Goal: Information Seeking & Learning: Learn about a topic

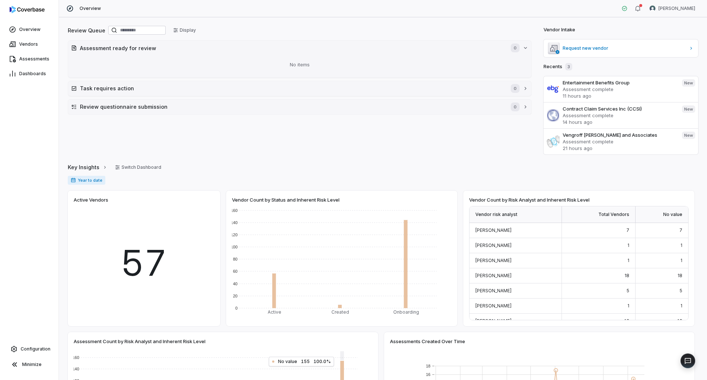
click at [64, 58] on div "Review Queue Display Assessment ready for review 0 No items Task requires actio…" at bounding box center [383, 198] width 648 height 362
click at [31, 29] on span "Overview" at bounding box center [29, 30] width 21 height 6
drag, startPoint x: 279, startPoint y: 11, endPoint x: 273, endPoint y: 6, distance: 7.8
click at [279, 11] on div "Overview [PERSON_NAME]" at bounding box center [383, 8] width 648 height 17
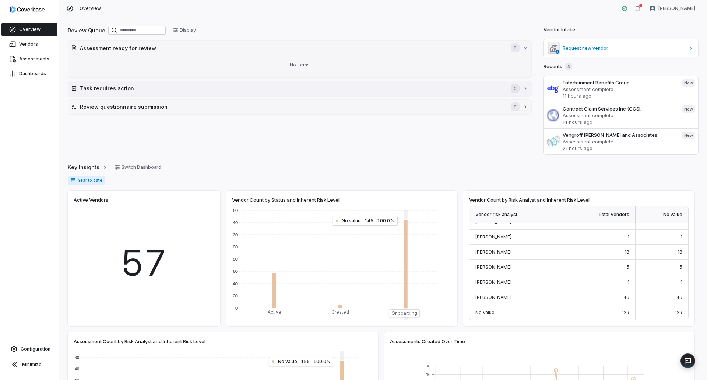
click at [140, 94] on button "Task requires action 0" at bounding box center [299, 88] width 463 height 15
click at [146, 93] on button "Task requires action 0" at bounding box center [299, 88] width 463 height 15
click at [170, 105] on h2 "Review questionnaire submission" at bounding box center [292, 107] width 424 height 8
click at [176, 55] on div "No items" at bounding box center [299, 64] width 457 height 19
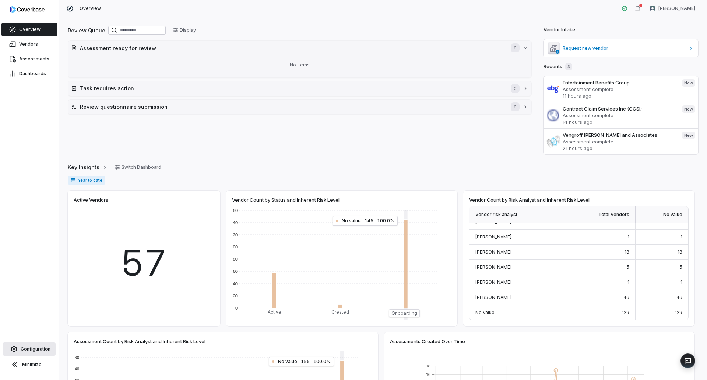
click at [36, 347] on span "Configuration" at bounding box center [36, 349] width 30 height 6
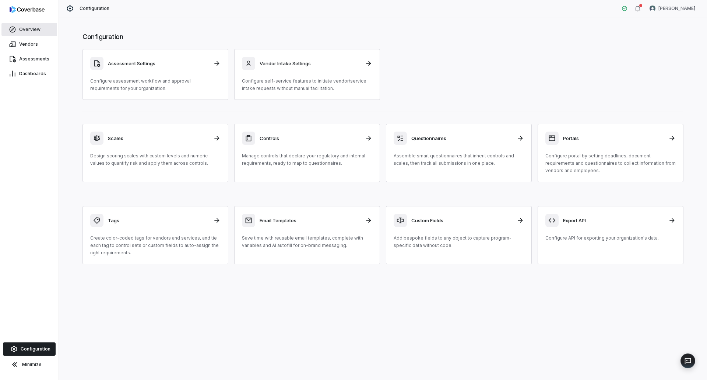
click at [24, 29] on span "Overview" at bounding box center [29, 30] width 21 height 6
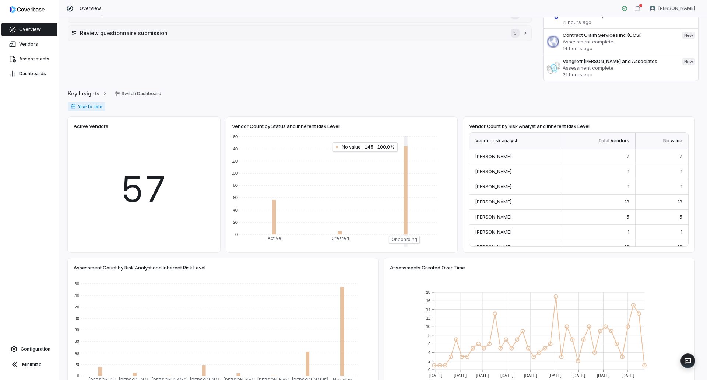
click at [413, 80] on div "Review Queue Display Assessment ready for review 0 No items Task requires actio…" at bounding box center [300, 16] width 464 height 130
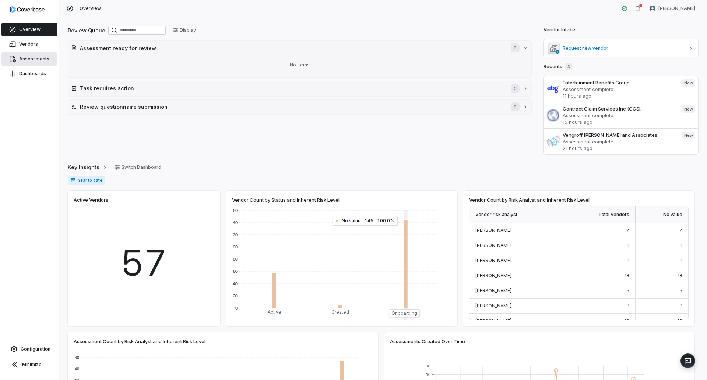
click at [35, 56] on link "Assessments" at bounding box center [29, 58] width 56 height 13
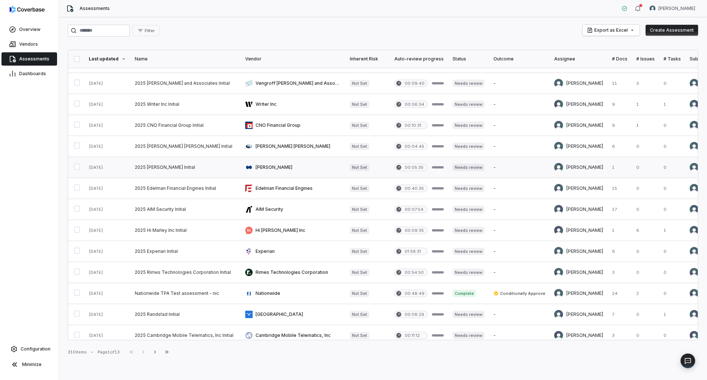
scroll to position [74, 0]
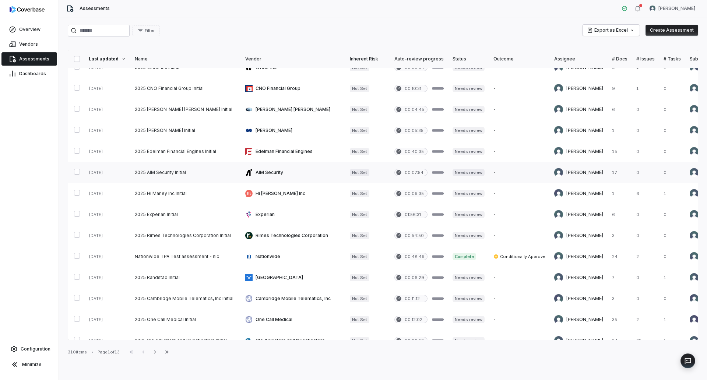
click at [281, 178] on link at bounding box center [293, 172] width 105 height 21
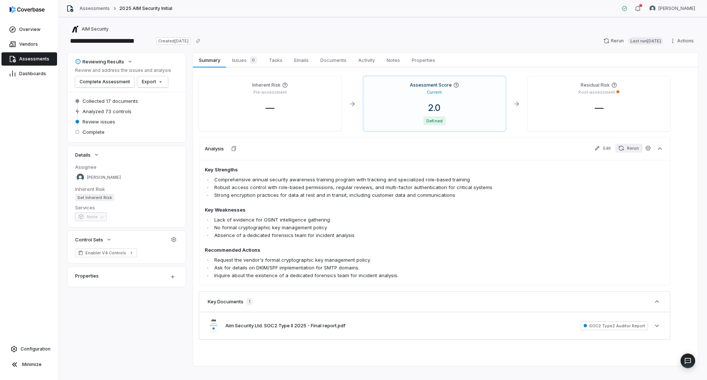
click at [627, 145] on button "Rerun" at bounding box center [628, 148] width 27 height 9
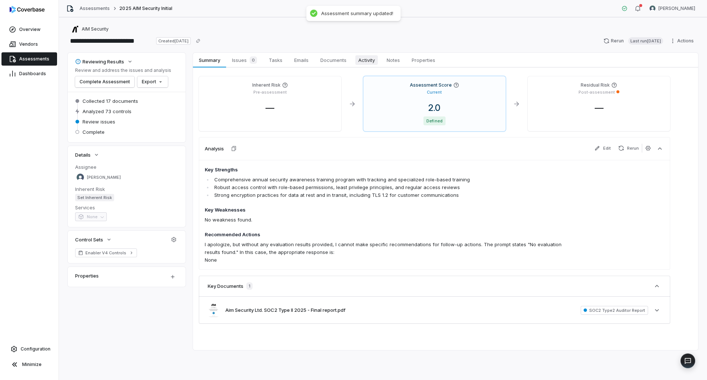
click at [373, 63] on span "Activity" at bounding box center [366, 60] width 22 height 10
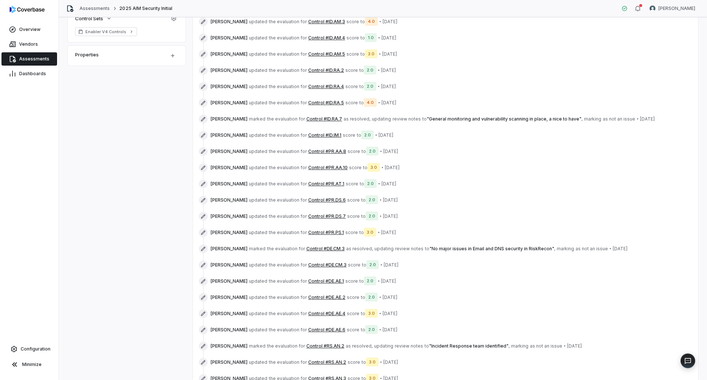
scroll to position [301, 0]
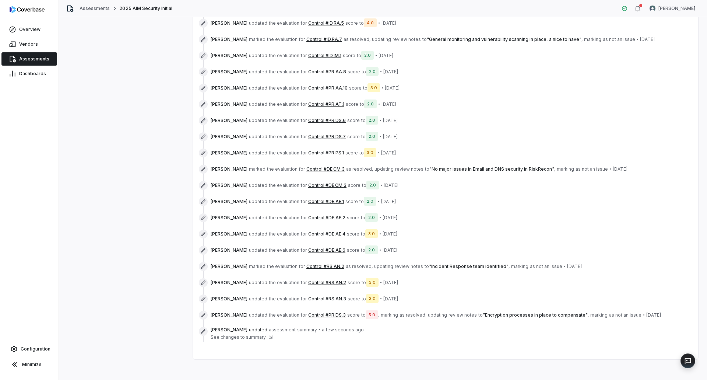
click at [262, 334] on span "See changes to summary" at bounding box center [238, 337] width 55 height 6
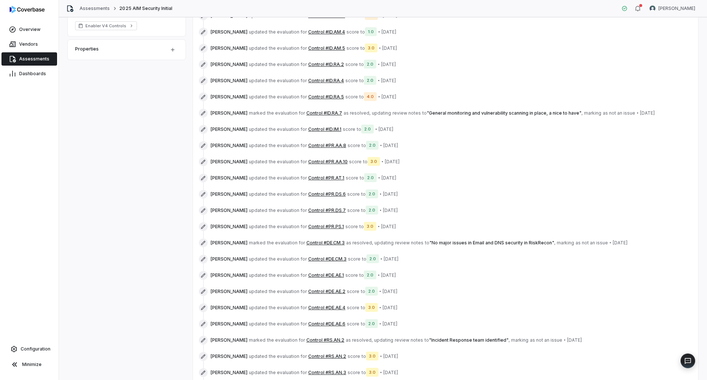
scroll to position [0, 0]
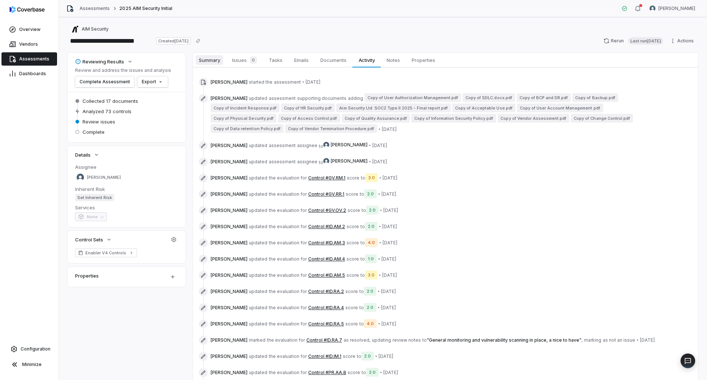
click at [211, 58] on span "Summary" at bounding box center [209, 60] width 27 height 10
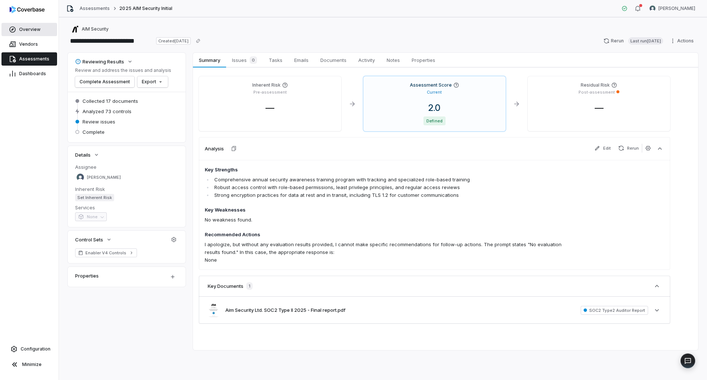
click at [33, 29] on span "Overview" at bounding box center [29, 30] width 21 height 6
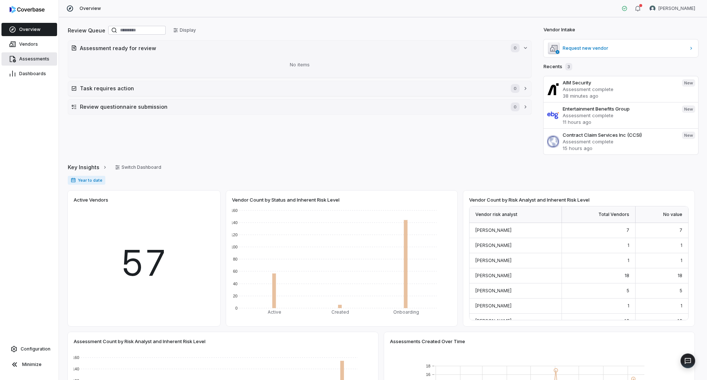
click at [34, 60] on span "Assessments" at bounding box center [34, 59] width 30 height 6
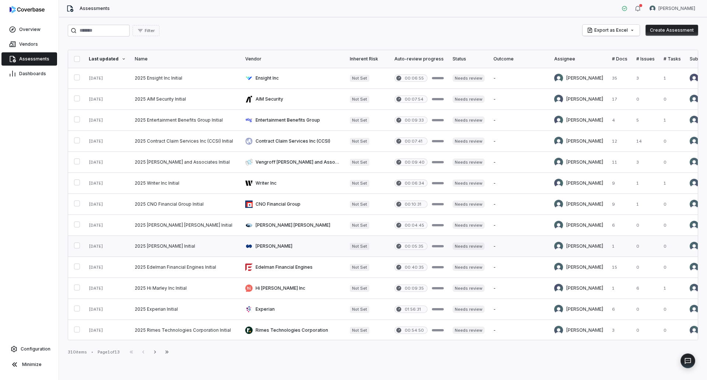
click at [247, 248] on link at bounding box center [293, 246] width 105 height 21
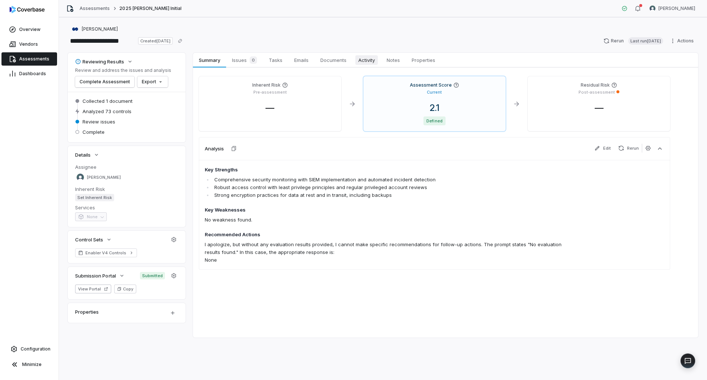
click at [369, 63] on span "Activity" at bounding box center [366, 60] width 22 height 10
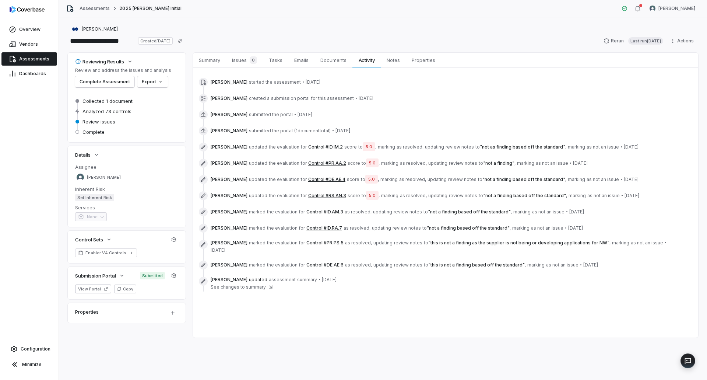
click at [315, 147] on button "Control #ID.IM.2" at bounding box center [325, 147] width 35 height 6
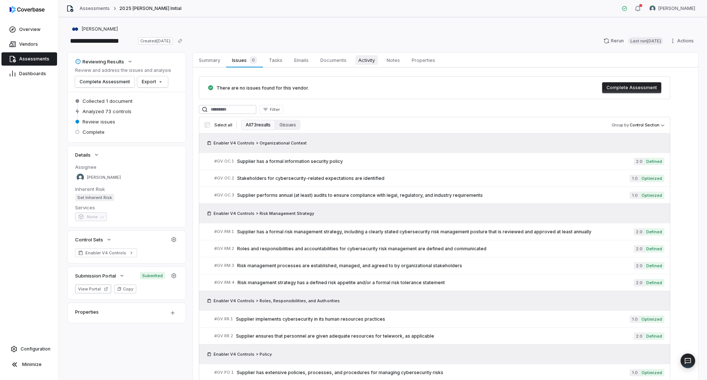
click at [367, 60] on span "Activity" at bounding box center [366, 60] width 22 height 10
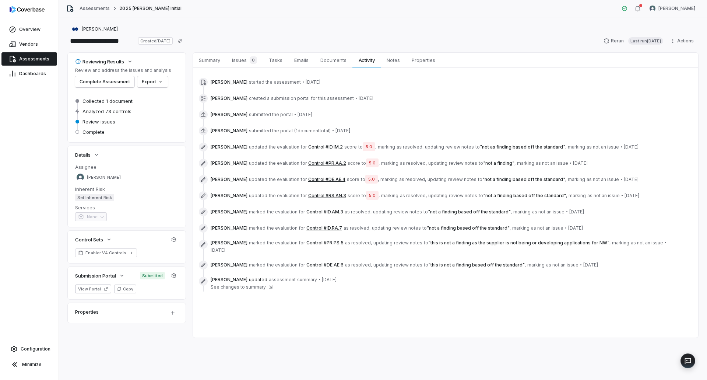
click at [327, 212] on button "Control #ID.AM.3" at bounding box center [324, 212] width 37 height 6
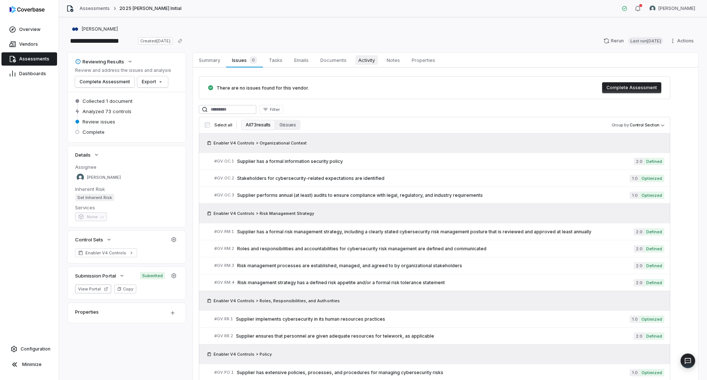
click at [362, 59] on span "Activity" at bounding box center [366, 60] width 22 height 10
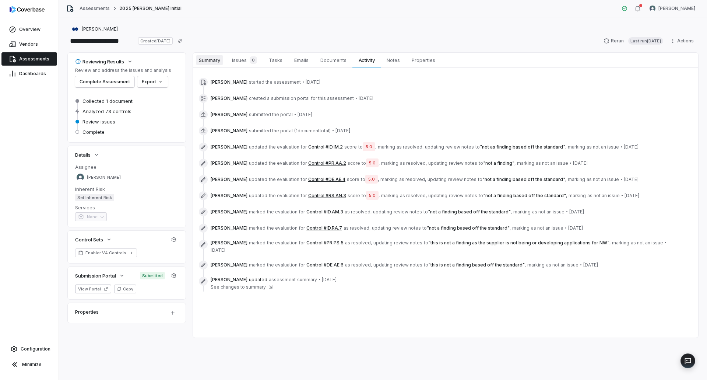
click at [219, 60] on span "Summary" at bounding box center [209, 60] width 27 height 10
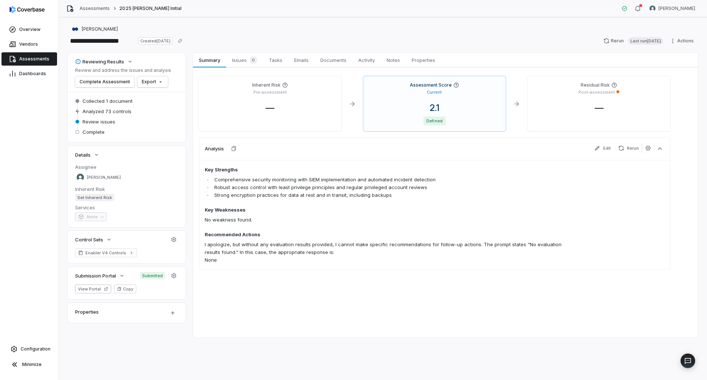
click at [312, 185] on li "Robust access control with least privilege principles and regular privileged ac…" at bounding box center [393, 187] width 360 height 8
drag, startPoint x: 368, startPoint y: 59, endPoint x: 361, endPoint y: 72, distance: 15.2
click at [368, 59] on span "Activity" at bounding box center [366, 60] width 22 height 10
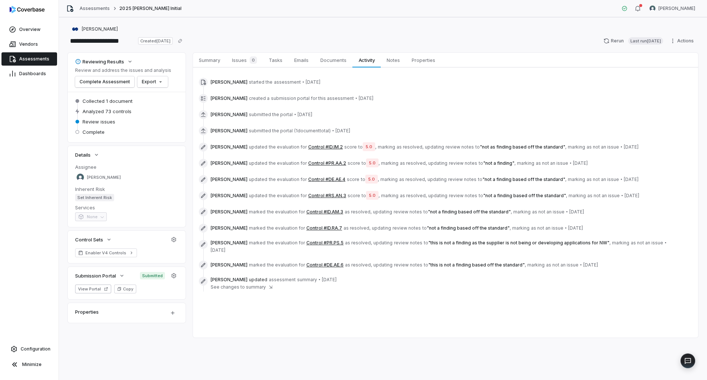
click at [328, 178] on button "Control #DE.AE.4" at bounding box center [326, 179] width 37 height 6
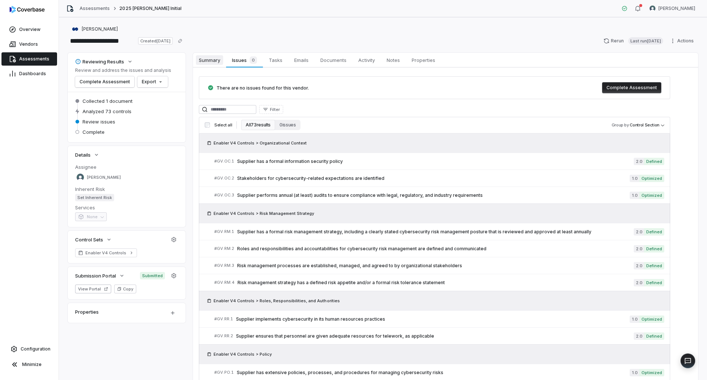
click at [206, 61] on span "Summary" at bounding box center [209, 60] width 27 height 10
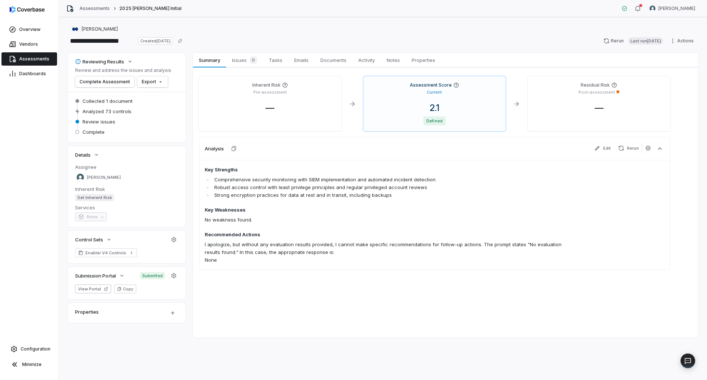
click at [30, 60] on span "Assessments" at bounding box center [34, 59] width 30 height 6
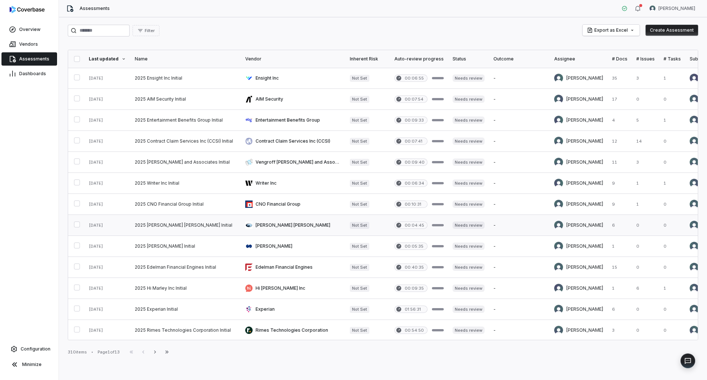
scroll to position [37, 0]
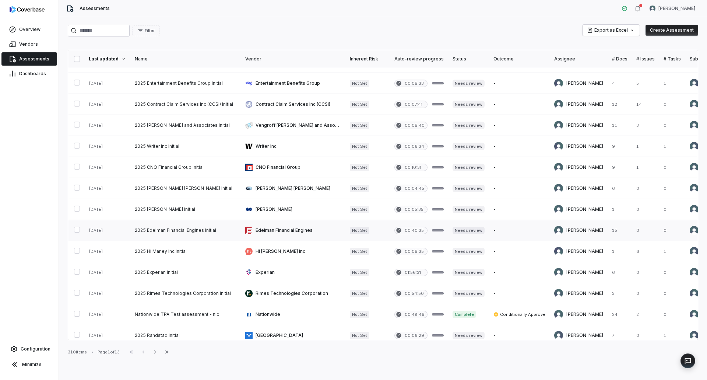
click at [279, 233] on link at bounding box center [293, 230] width 105 height 21
